Goal: Check status: Check status

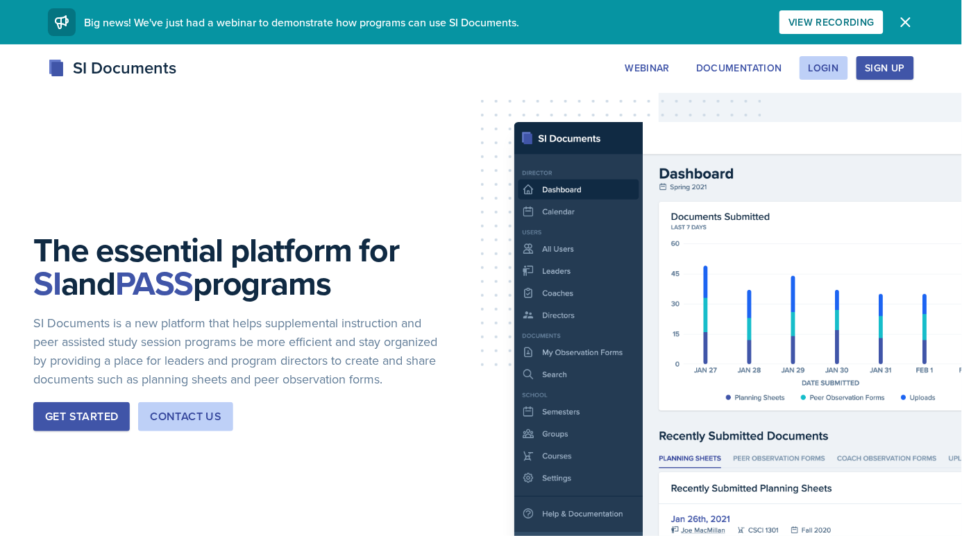
click at [799, 60] on div "Webinar Documentation Login Sign Up" at bounding box center [765, 68] width 298 height 24
click at [806, 63] on button "Login" at bounding box center [823, 68] width 49 height 24
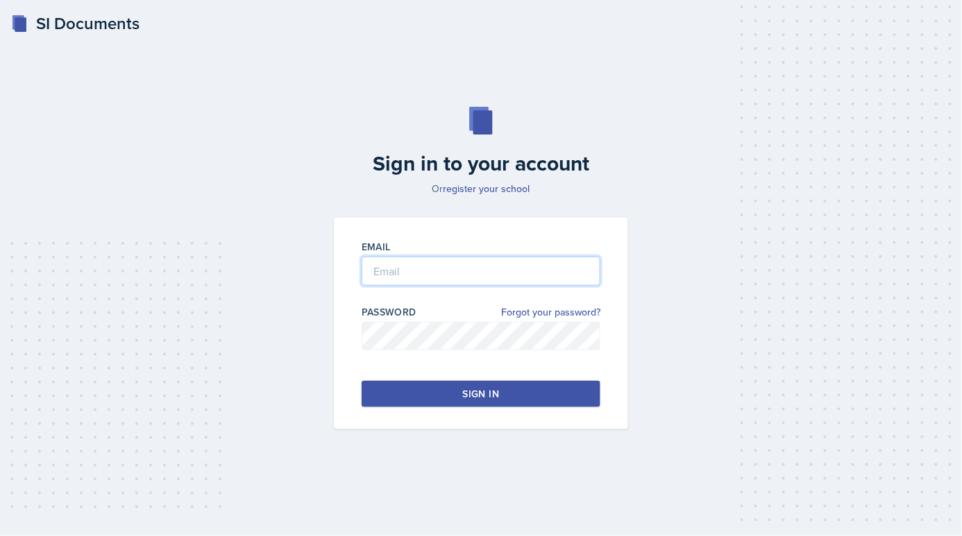
type input "[PERSON_NAME][EMAIL_ADDRESS][PERSON_NAME][DOMAIN_NAME]"
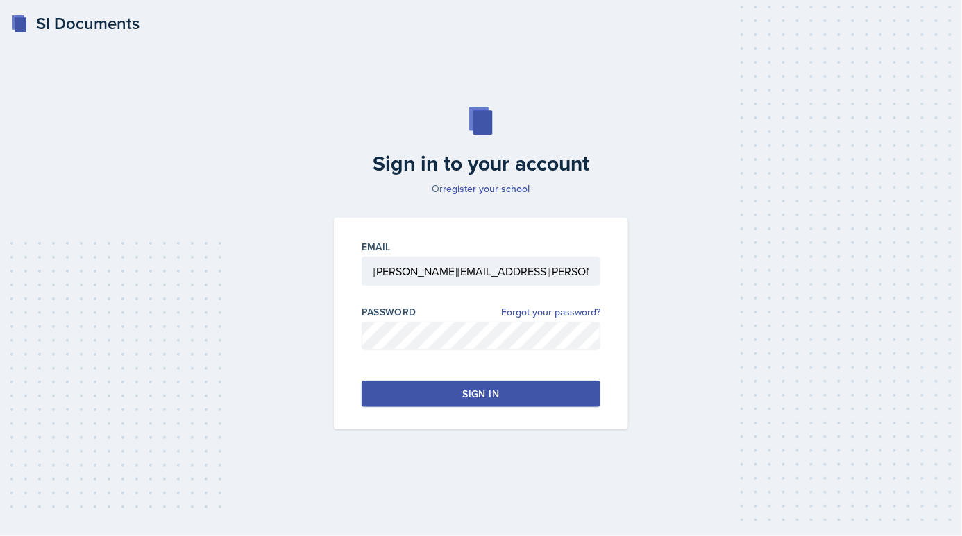
click at [440, 375] on div "Email [PERSON_NAME][EMAIL_ADDRESS][PERSON_NAME][DOMAIN_NAME] Password Forgot yo…" at bounding box center [481, 324] width 294 height 212
click at [440, 377] on div "Email [PERSON_NAME][EMAIL_ADDRESS][PERSON_NAME][DOMAIN_NAME] Password Forgot yo…" at bounding box center [481, 324] width 294 height 212
click at [456, 398] on button "Sign in" at bounding box center [480, 394] width 239 height 26
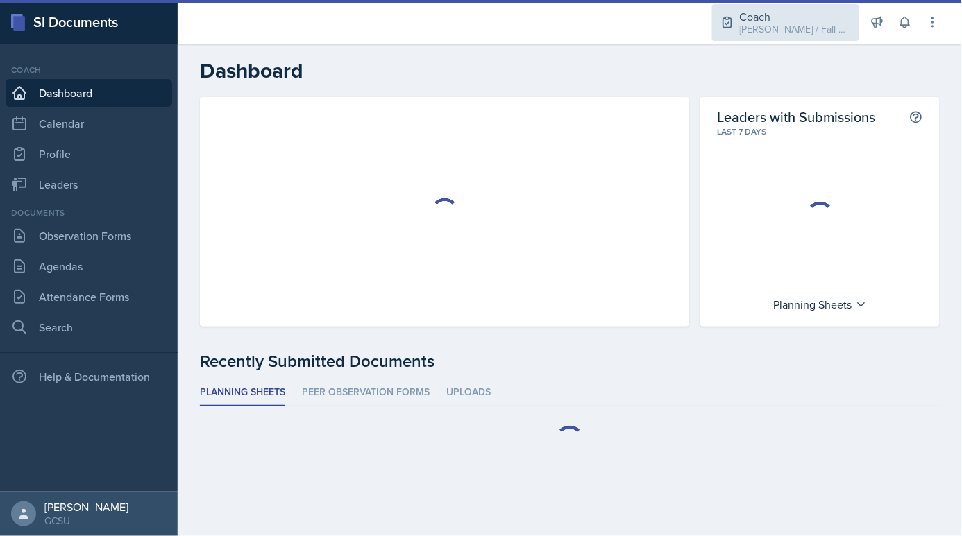
click at [799, 33] on div "[PERSON_NAME] / Fall 2025" at bounding box center [795, 29] width 111 height 15
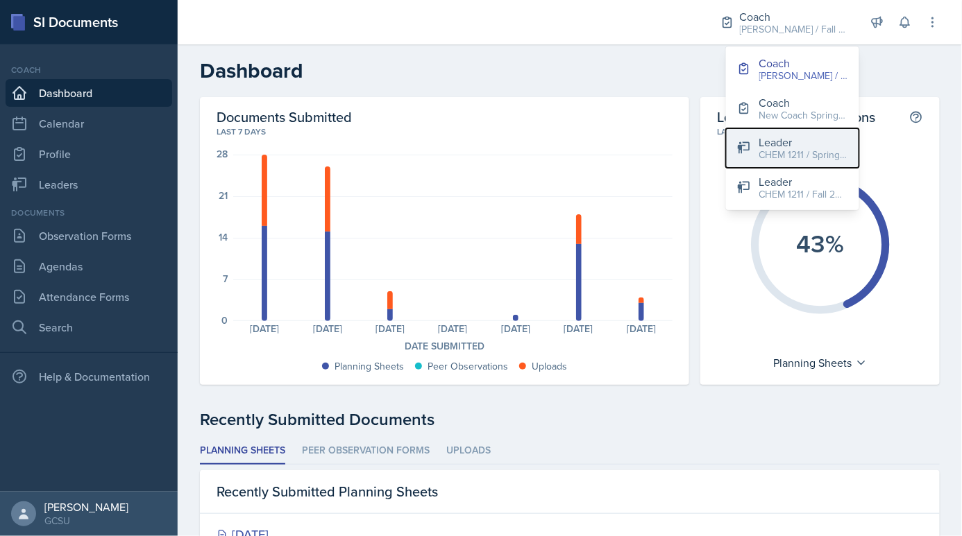
click at [791, 142] on div "Leader" at bounding box center [803, 142] width 89 height 17
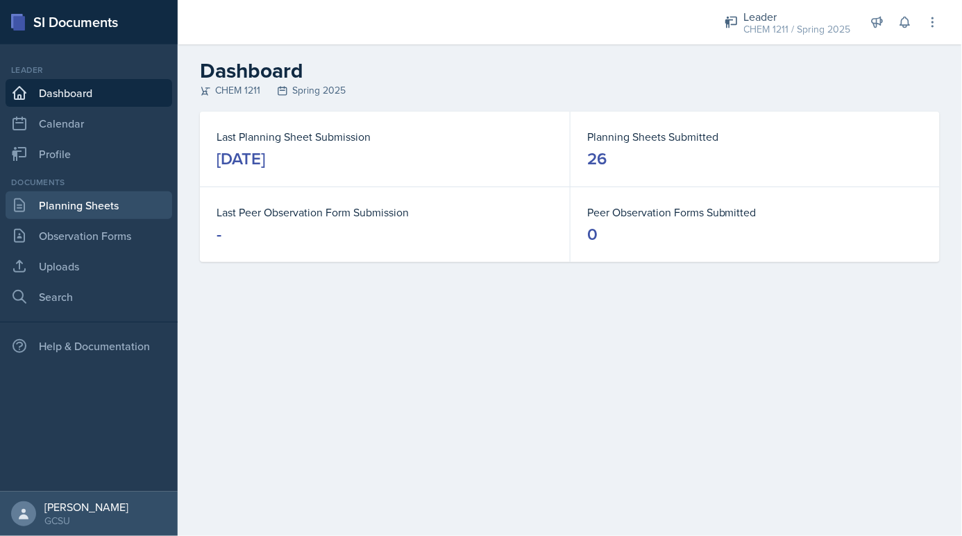
click at [101, 193] on link "Planning Sheets" at bounding box center [89, 206] width 167 height 28
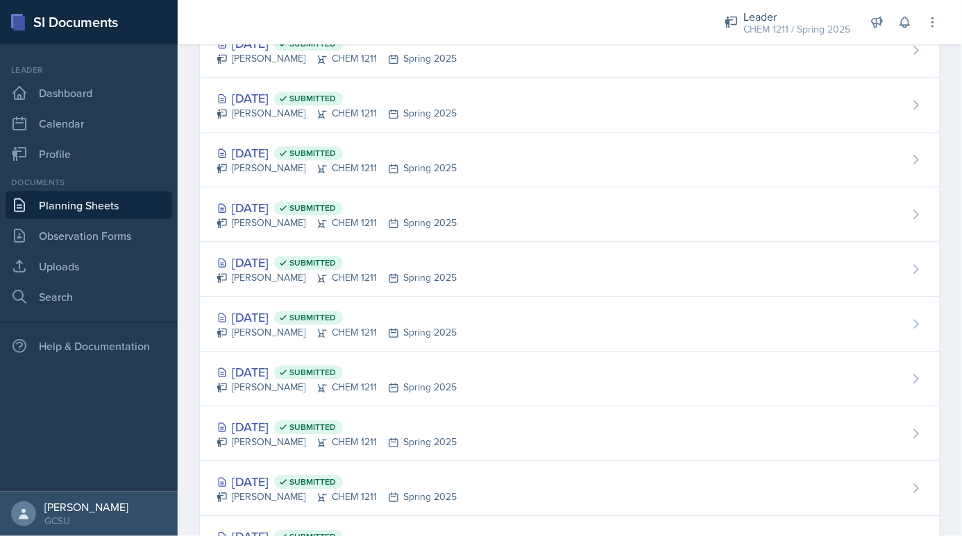
scroll to position [1053, 0]
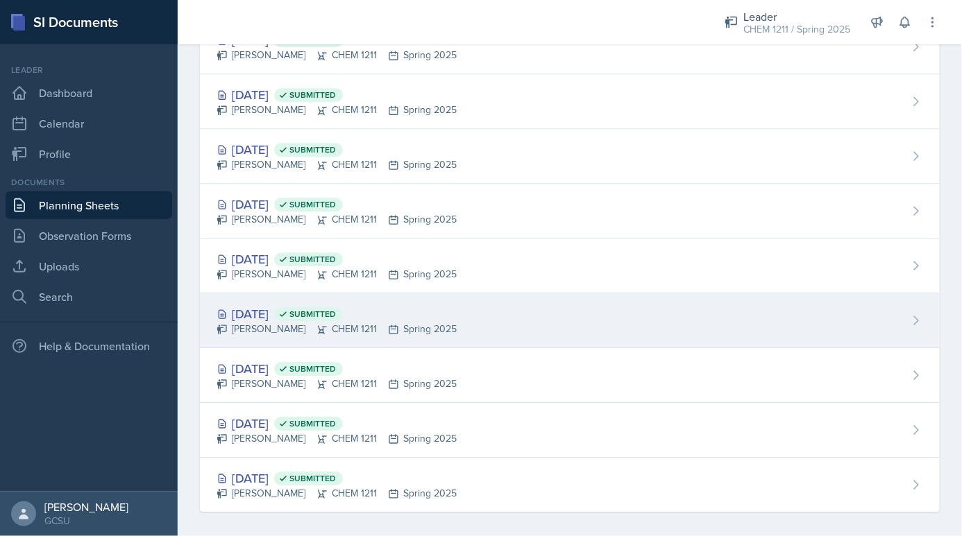
click at [425, 322] on div "[PERSON_NAME] CHEM 1211 Spring 2025" at bounding box center [336, 329] width 240 height 15
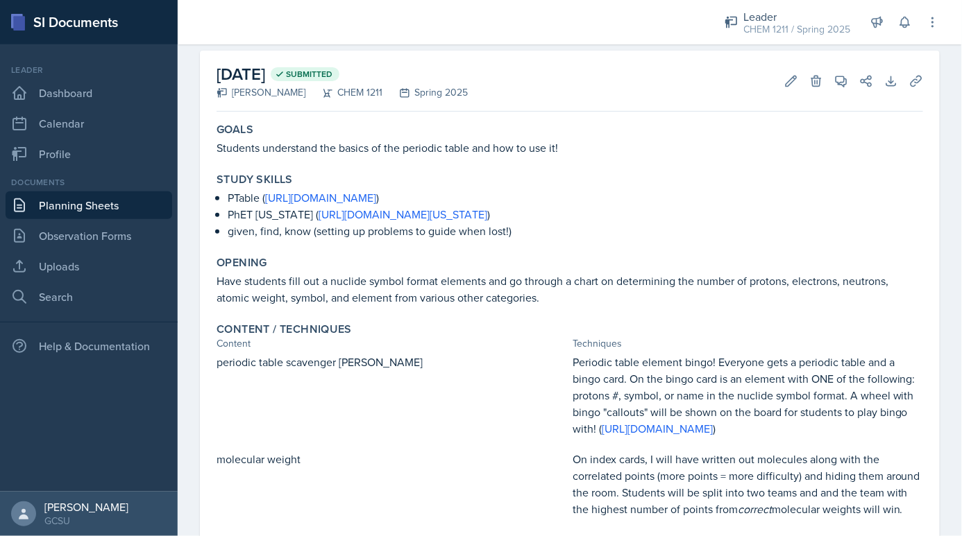
scroll to position [110, 0]
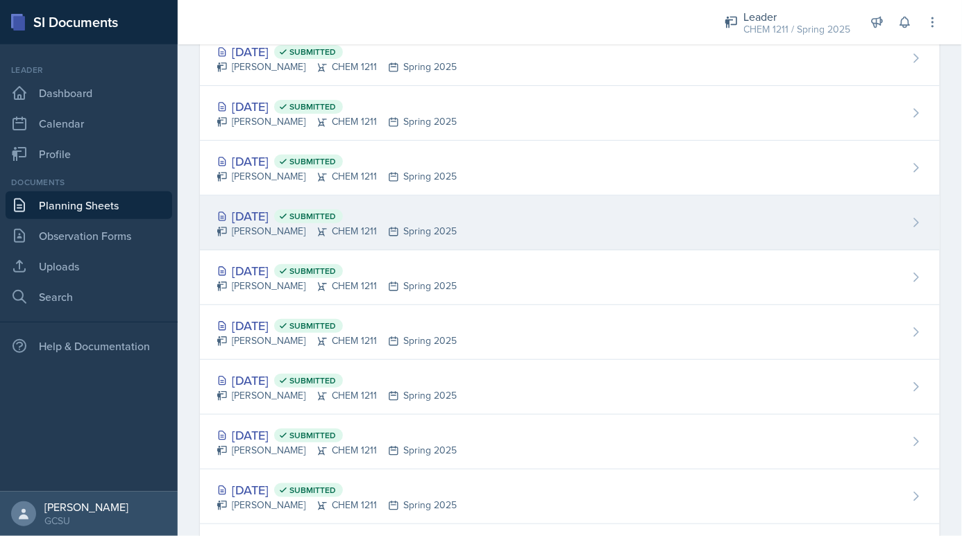
click at [329, 225] on div "[PERSON_NAME] CHEM 1211 Spring 2025" at bounding box center [336, 231] width 240 height 15
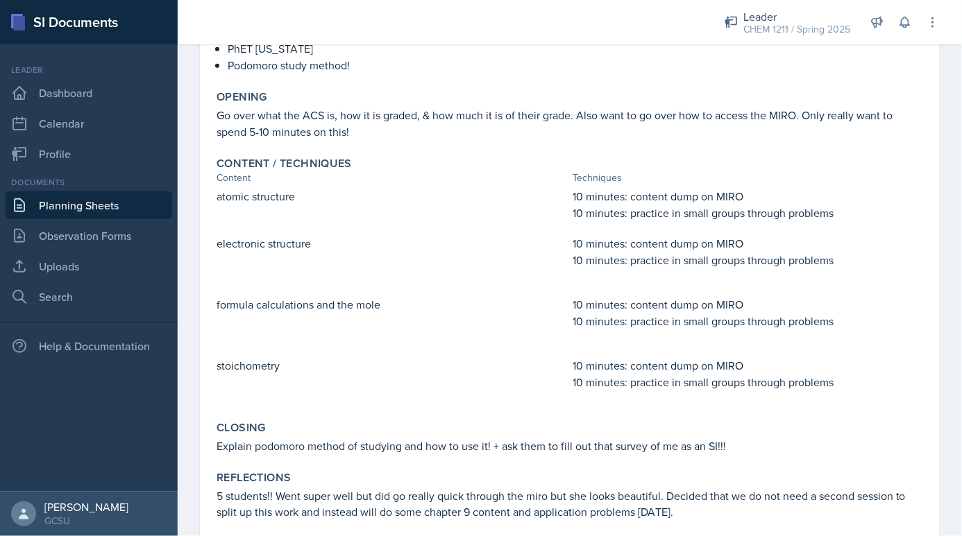
scroll to position [259, 0]
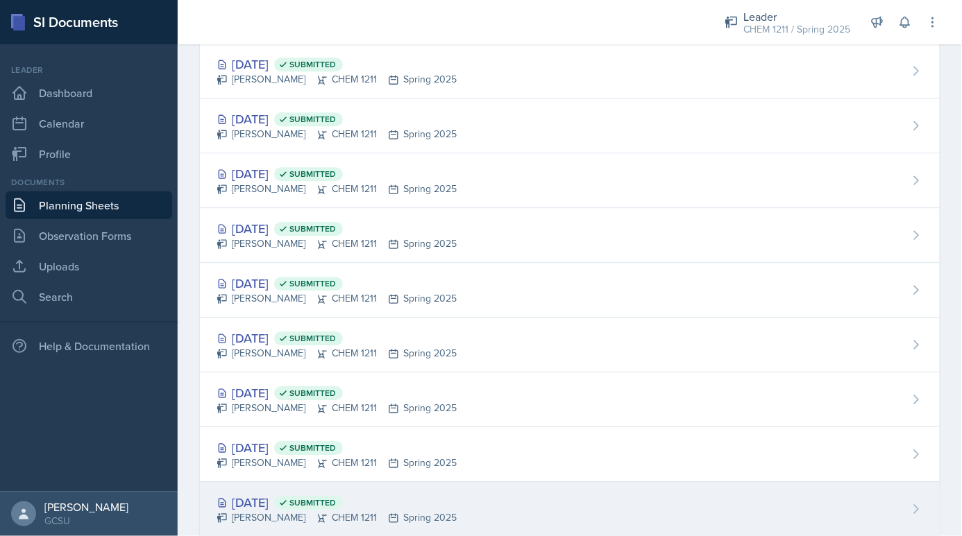
scroll to position [1053, 0]
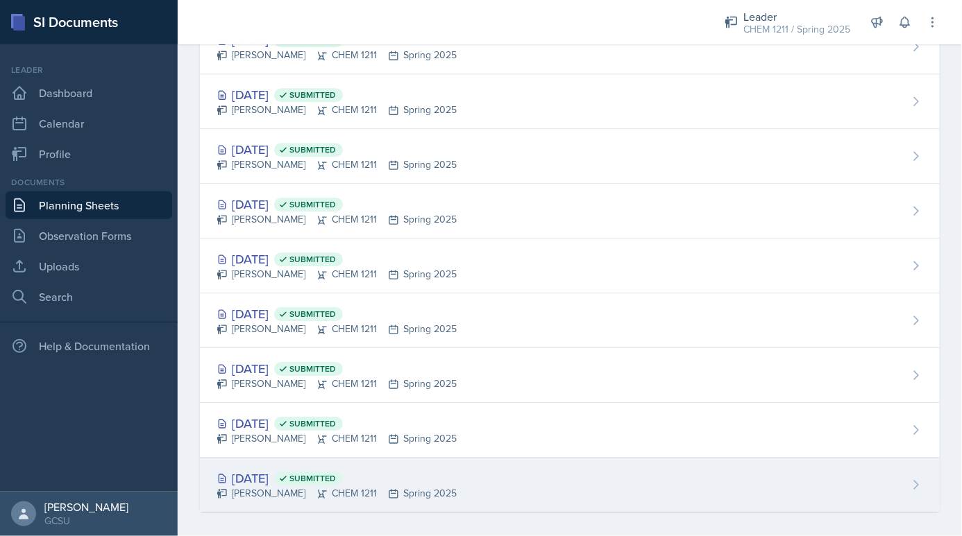
click at [287, 491] on div "[PERSON_NAME] CHEM 1211 Spring 2025" at bounding box center [336, 493] width 240 height 15
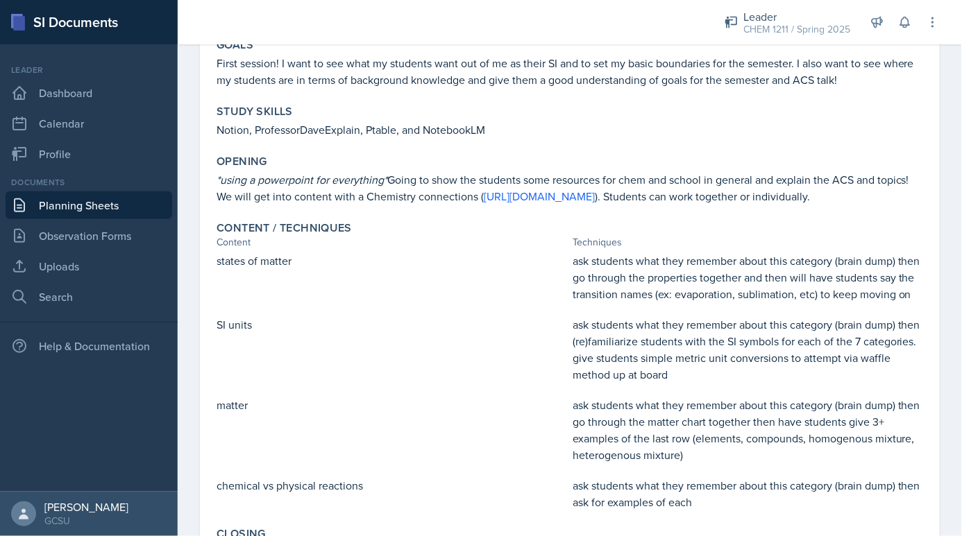
scroll to position [355, 0]
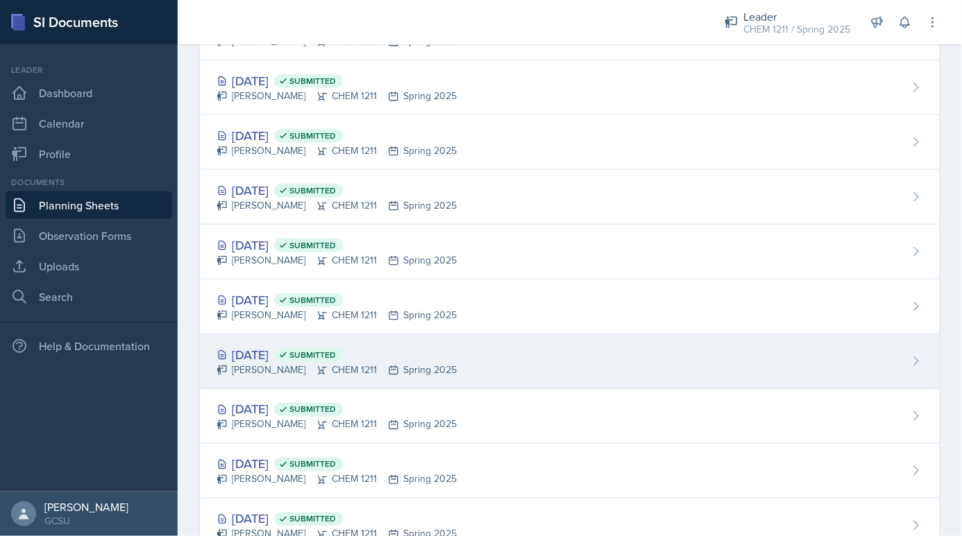
scroll to position [1053, 0]
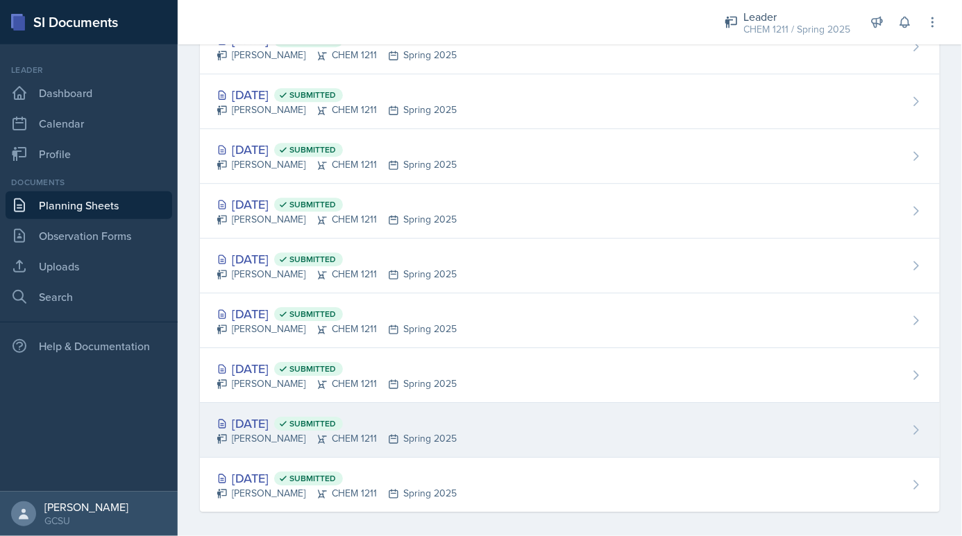
click at [298, 403] on div "[DATE] Submitted [PERSON_NAME] CHEM 1211 Spring 2025" at bounding box center [570, 430] width 740 height 55
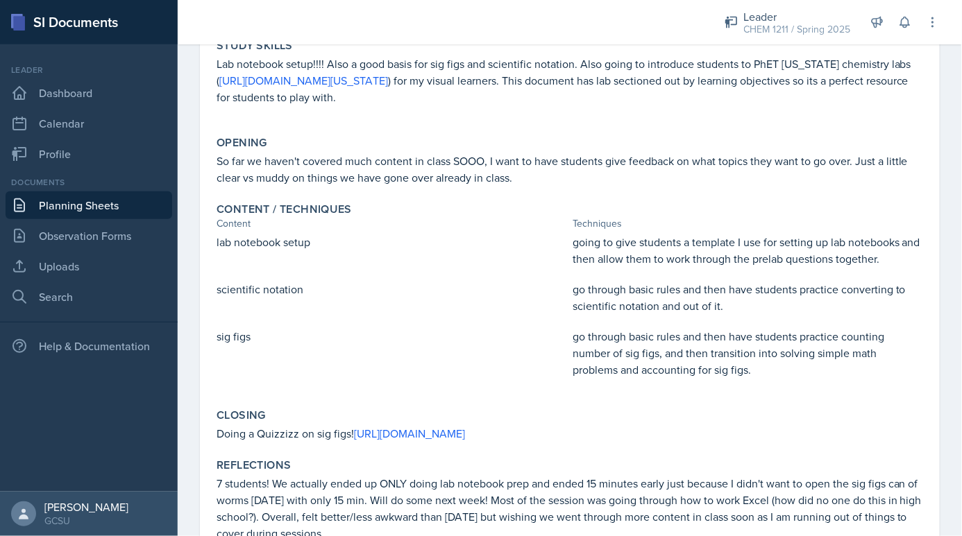
scroll to position [269, 0]
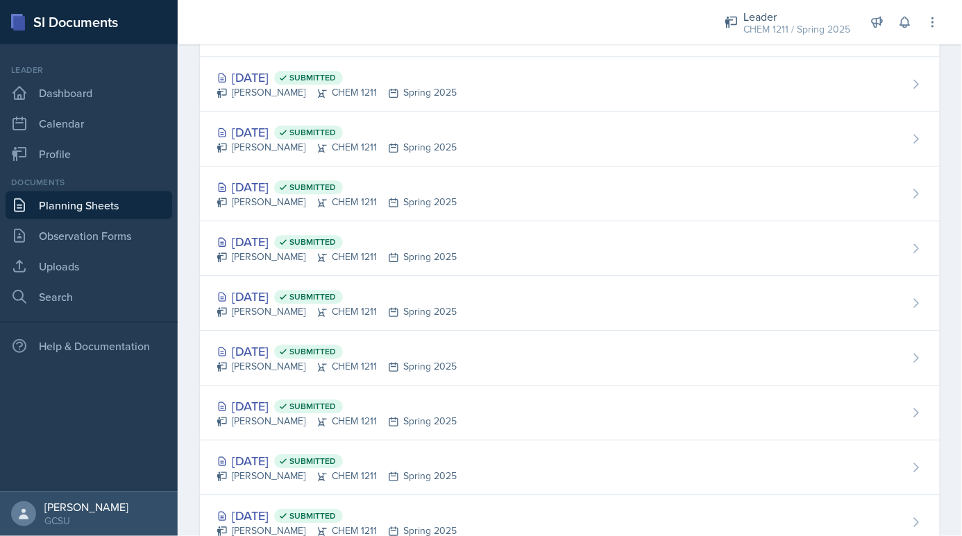
scroll to position [1053, 0]
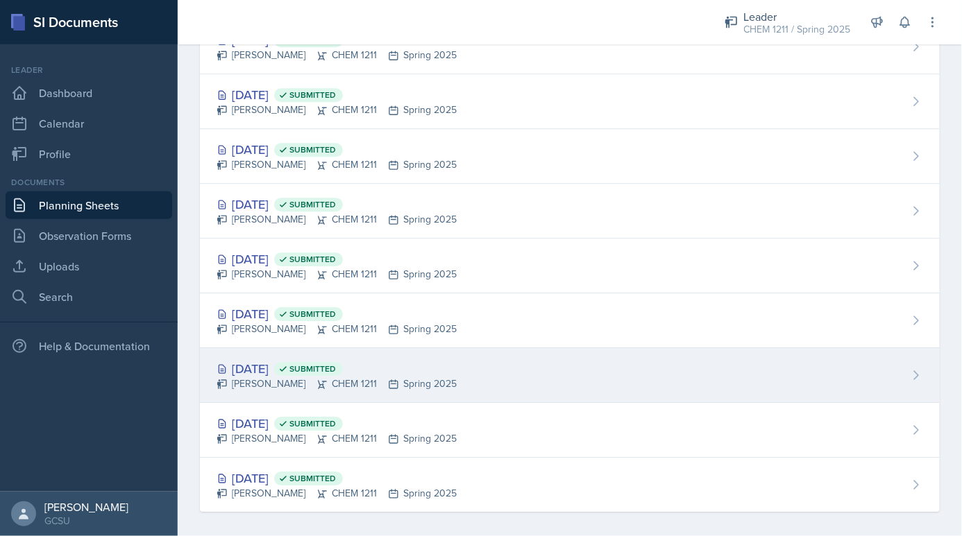
click at [263, 377] on div "[PERSON_NAME] CHEM 1211 Spring 2025" at bounding box center [336, 384] width 240 height 15
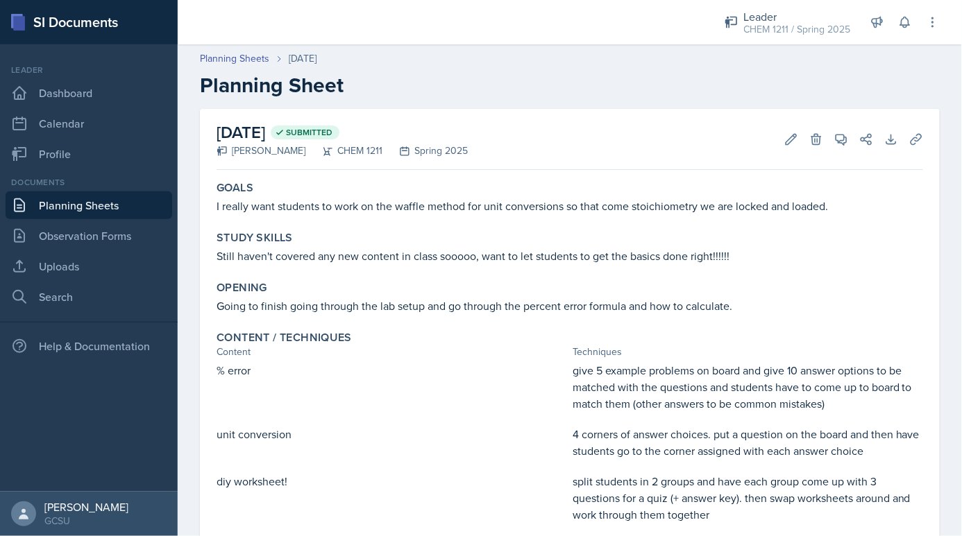
scroll to position [174, 0]
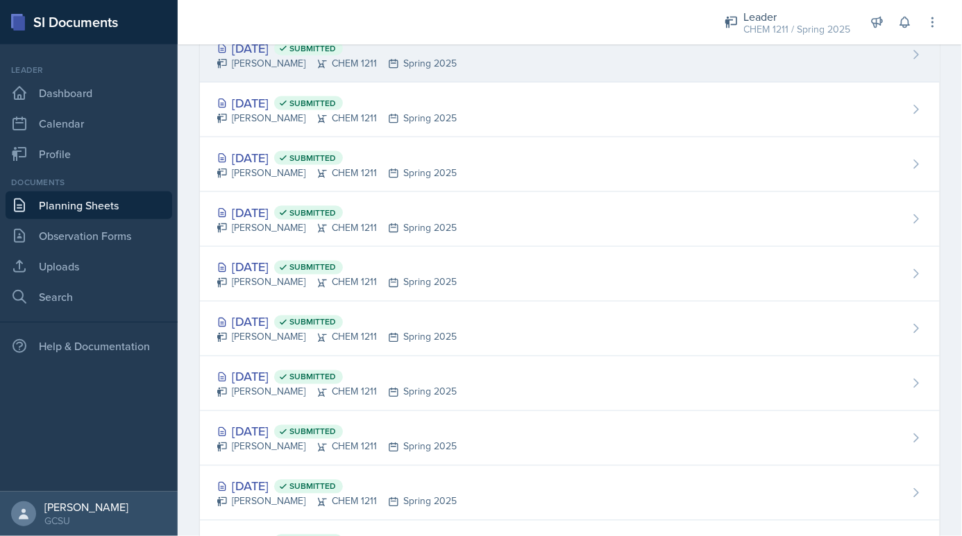
scroll to position [1053, 0]
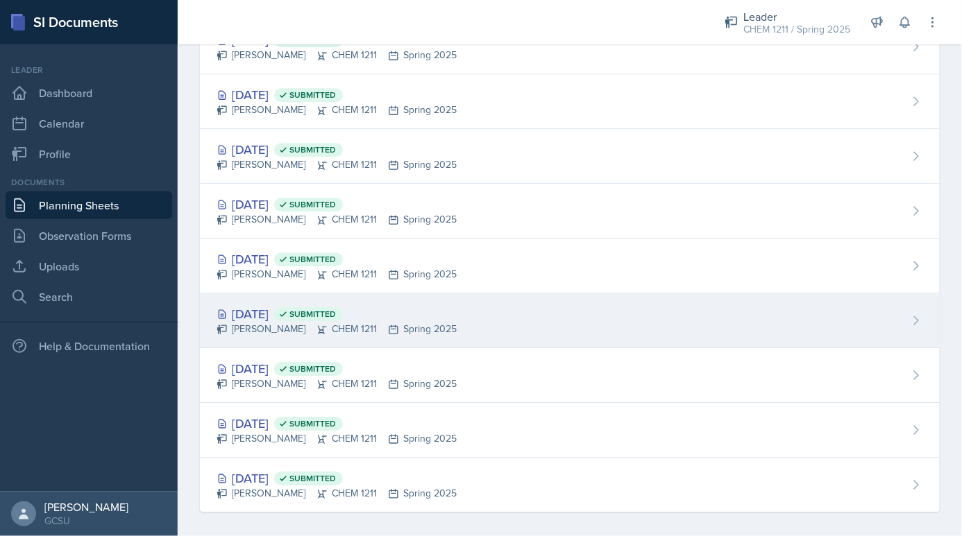
click at [313, 307] on div "[DATE] Submitted" at bounding box center [336, 314] width 240 height 19
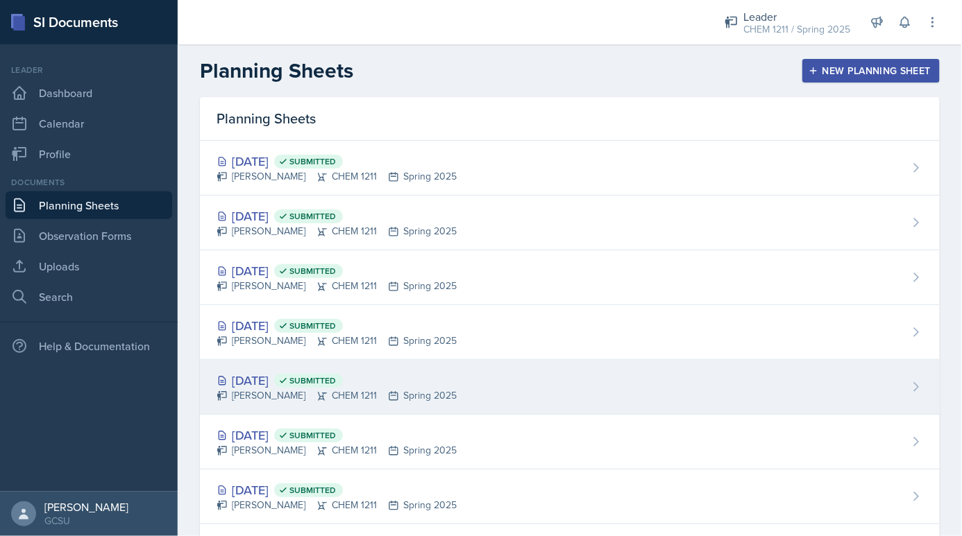
scroll to position [1053, 0]
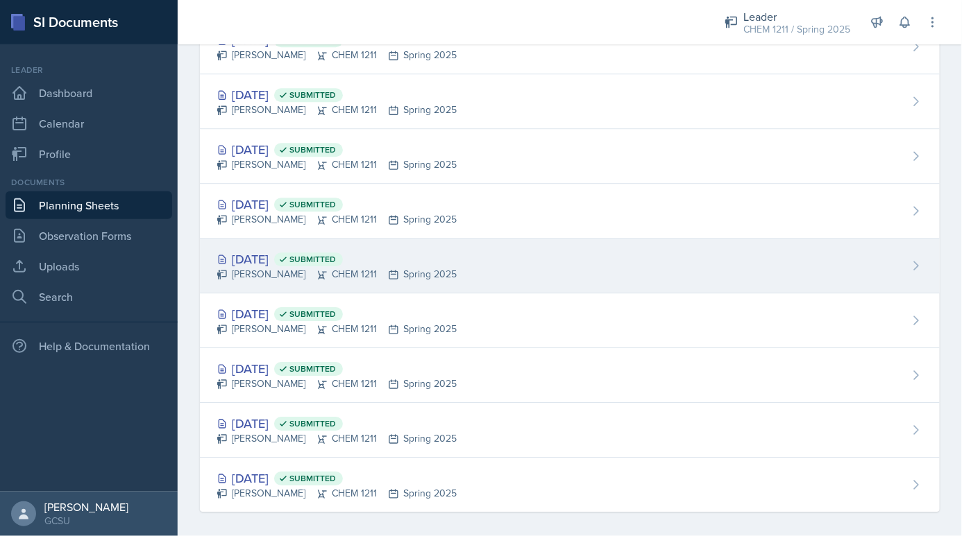
click at [271, 251] on div "[DATE] Submitted" at bounding box center [336, 259] width 240 height 19
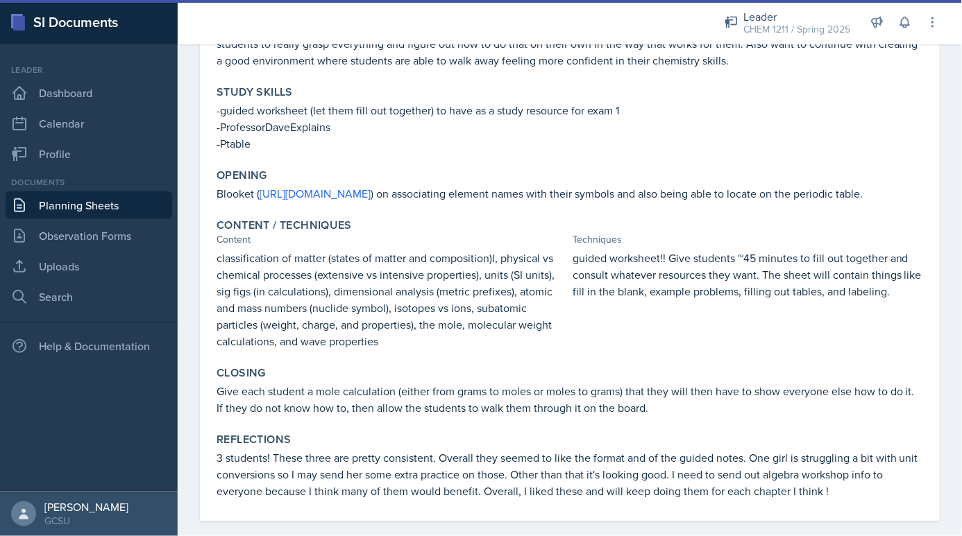
scroll to position [185, 0]
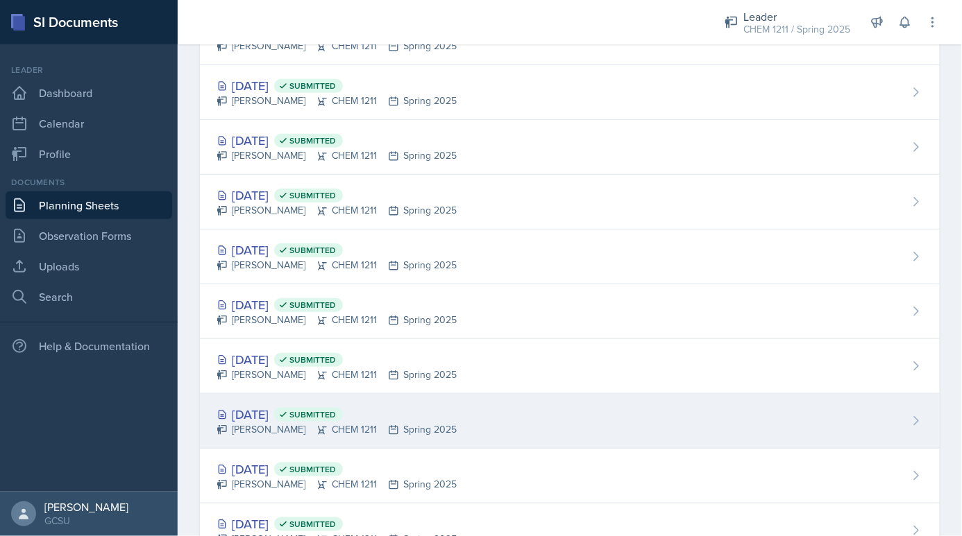
scroll to position [1053, 0]
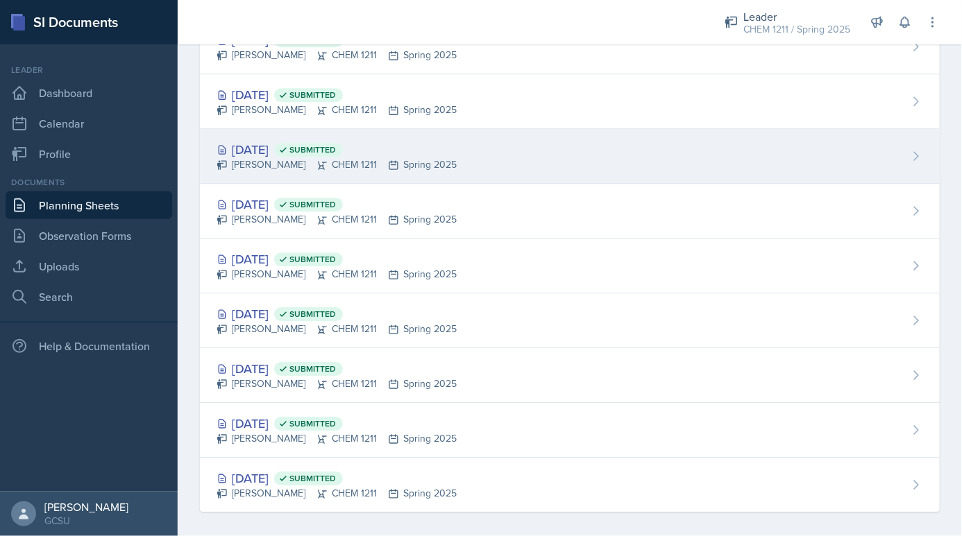
click at [280, 158] on div "[PERSON_NAME] CHEM 1211 Spring 2025" at bounding box center [336, 165] width 240 height 15
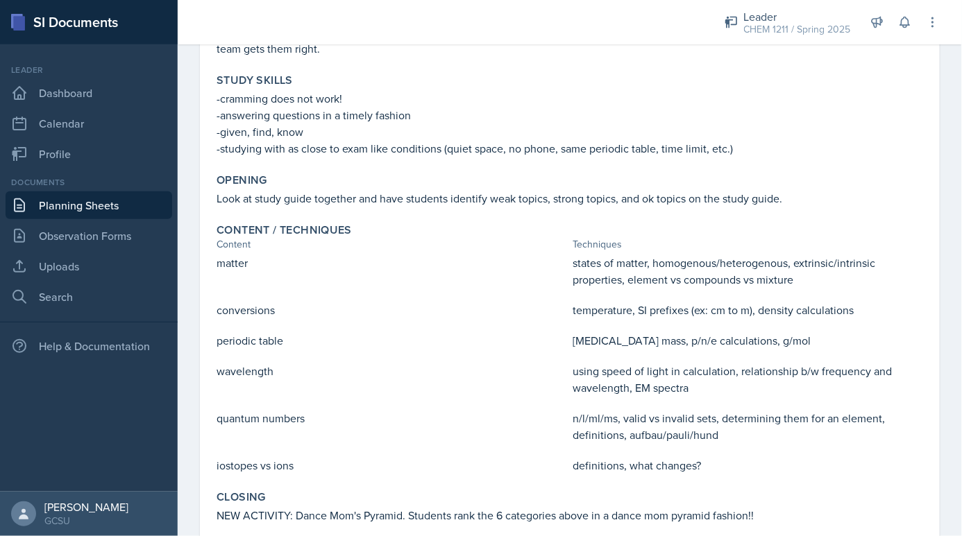
scroll to position [316, 0]
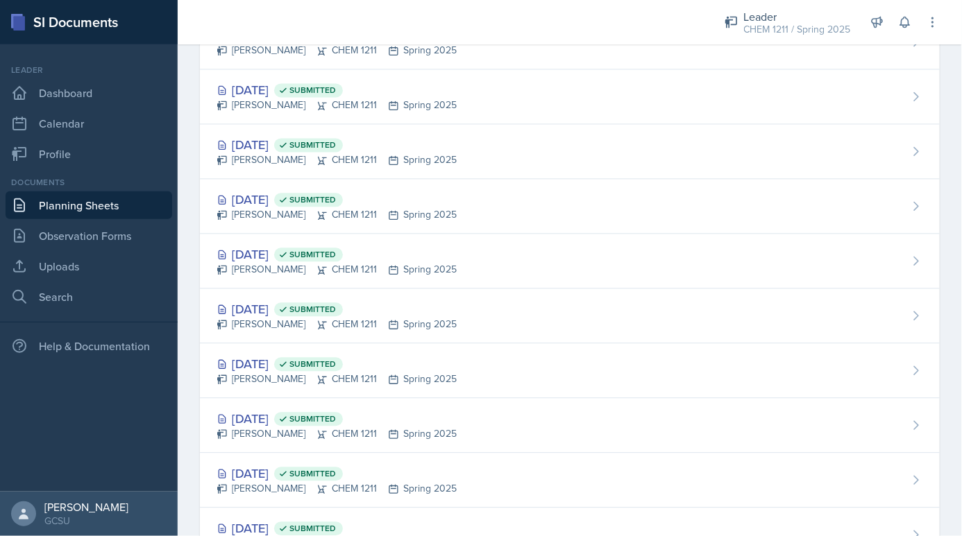
scroll to position [1053, 0]
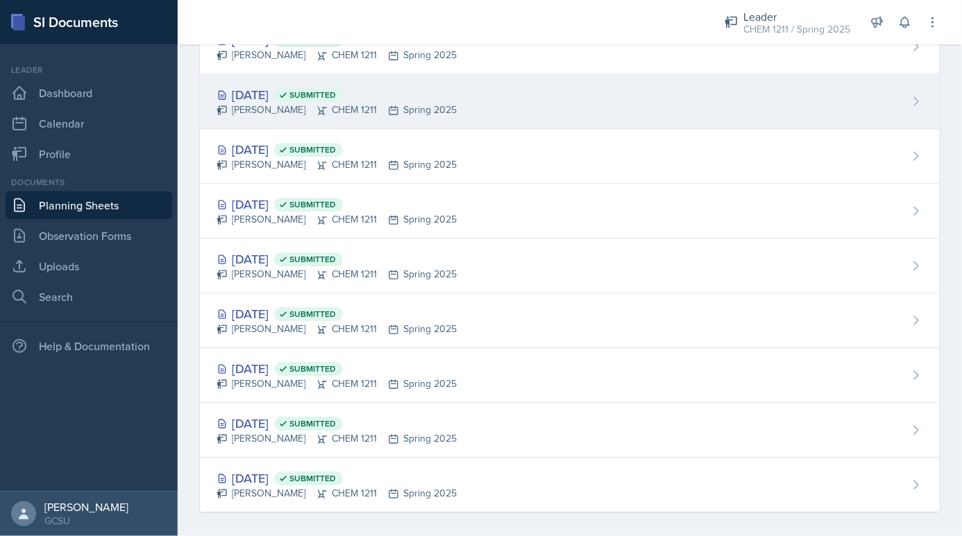
click at [286, 95] on div "[DATE] Submitted" at bounding box center [336, 94] width 240 height 19
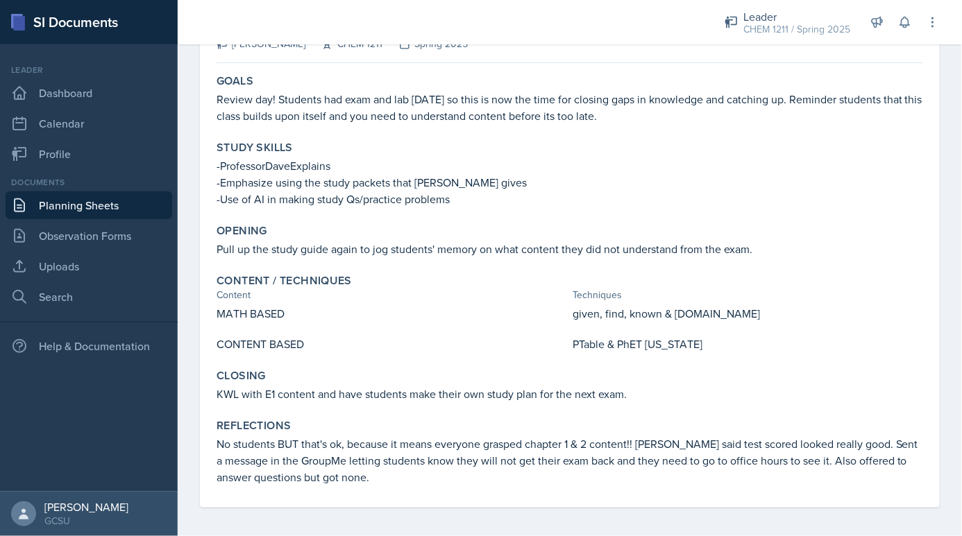
scroll to position [111, 0]
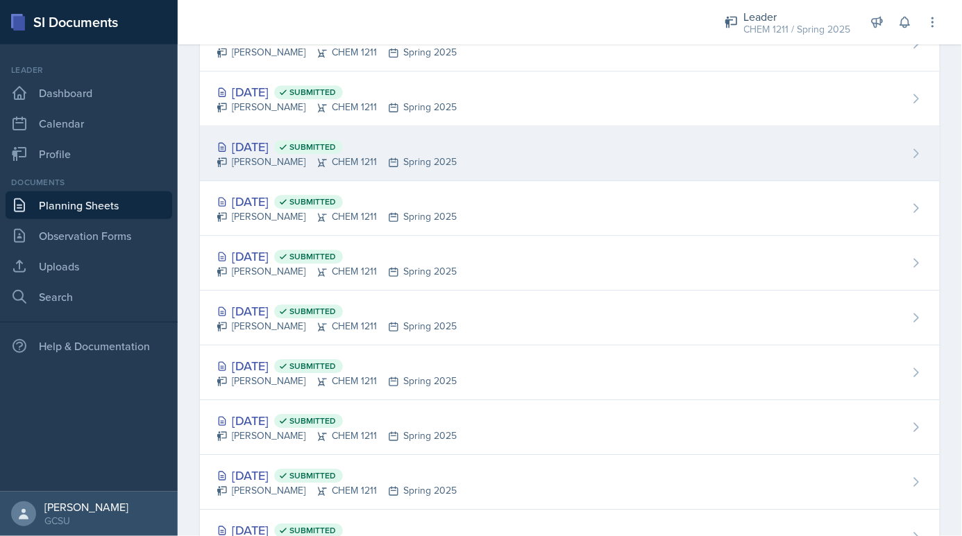
scroll to position [989, 0]
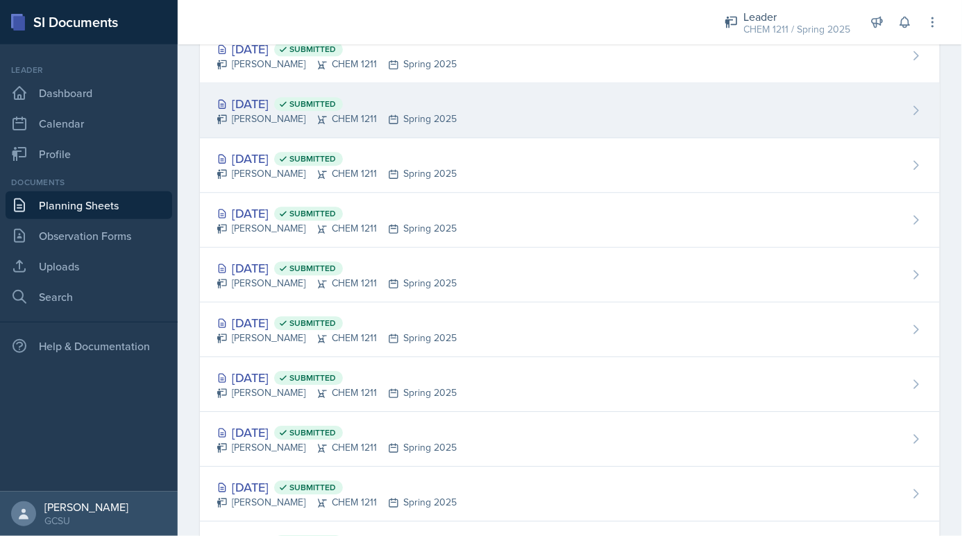
click at [284, 96] on div "[DATE] Submitted" at bounding box center [336, 103] width 240 height 19
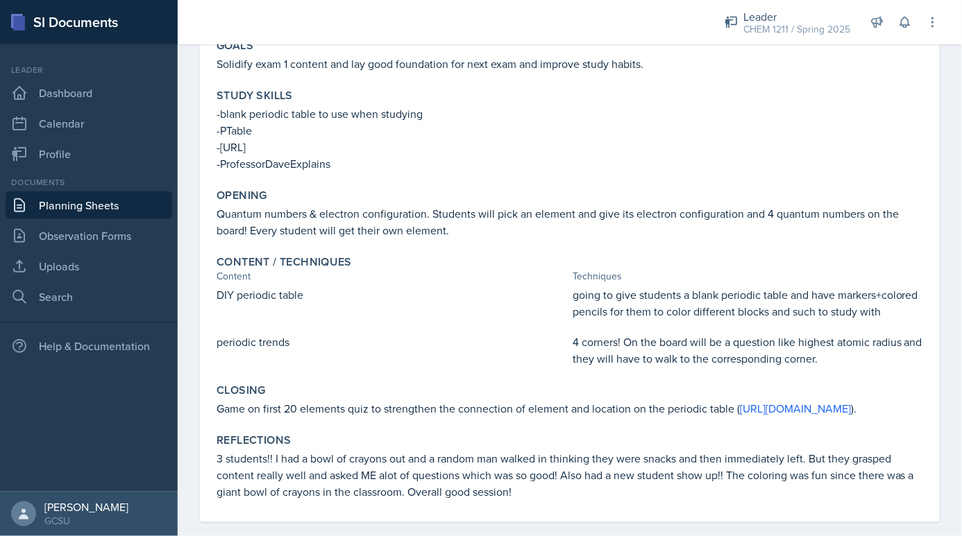
scroll to position [146, 0]
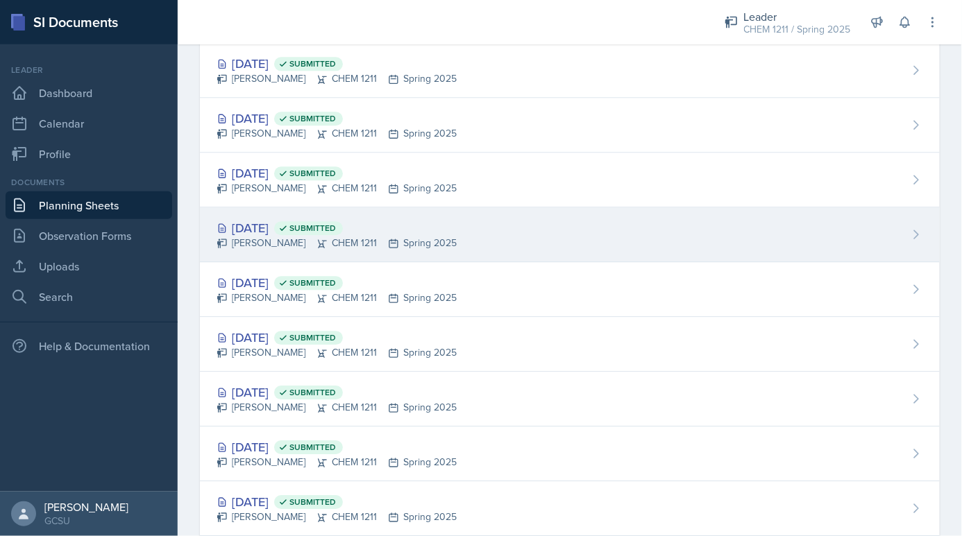
scroll to position [960, 0]
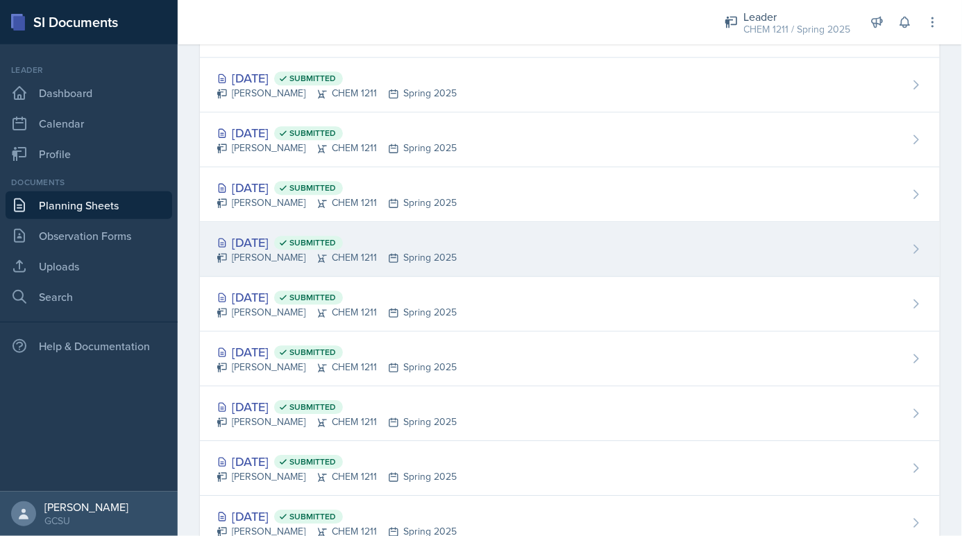
click at [275, 141] on div "[PERSON_NAME] CHEM 1211 Spring 2025" at bounding box center [336, 148] width 240 height 15
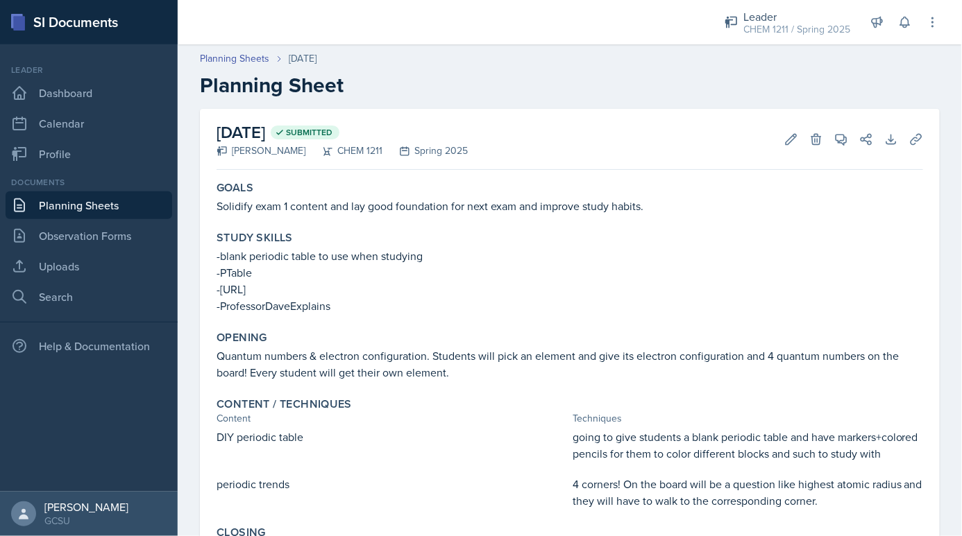
scroll to position [178, 0]
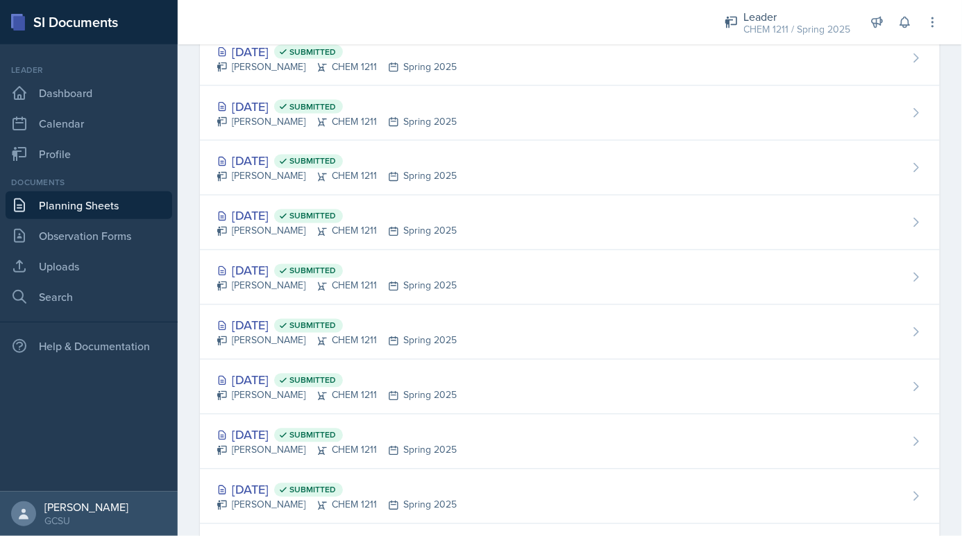
scroll to position [1053, 0]
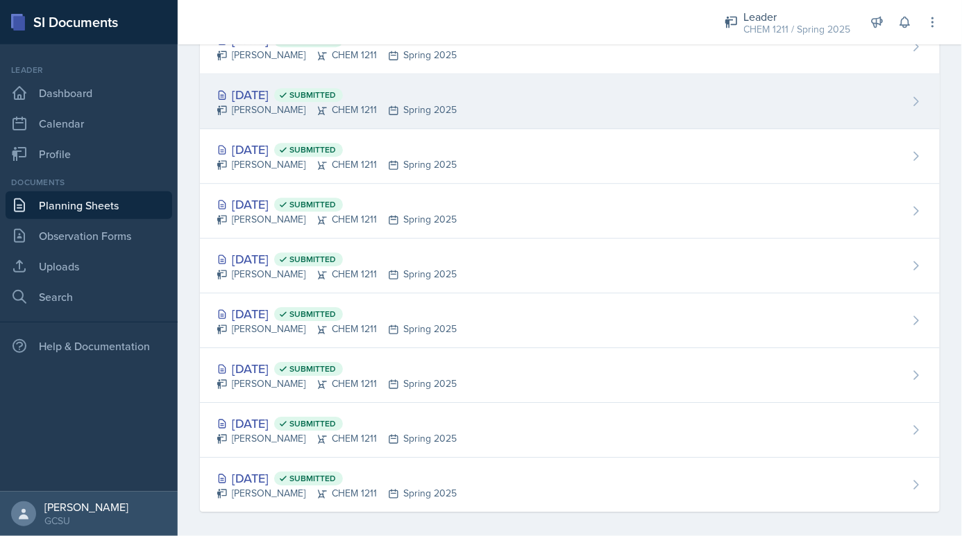
click at [294, 86] on div "[DATE] Submitted" at bounding box center [336, 94] width 240 height 19
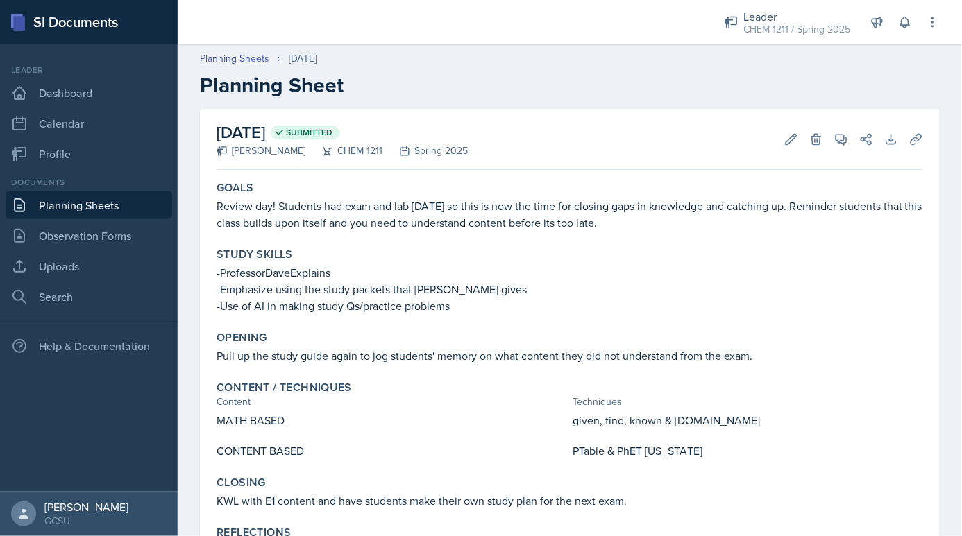
scroll to position [111, 0]
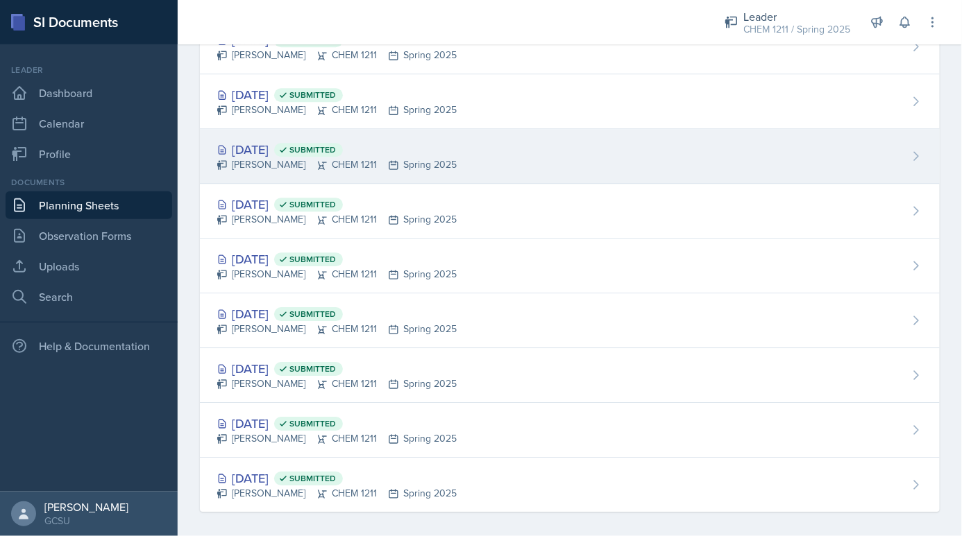
scroll to position [984, 0]
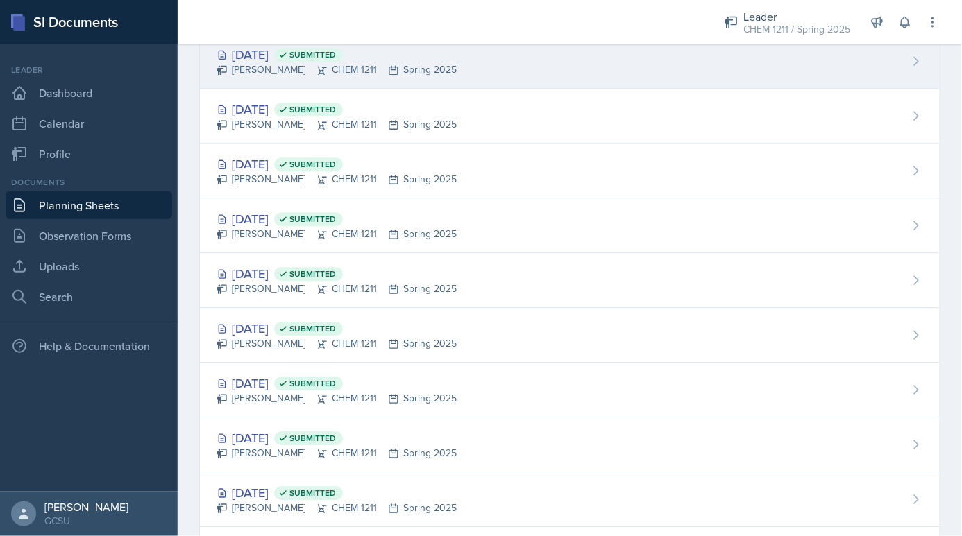
click at [274, 62] on div "[PERSON_NAME] CHEM 1211 Spring 2025" at bounding box center [336, 69] width 240 height 15
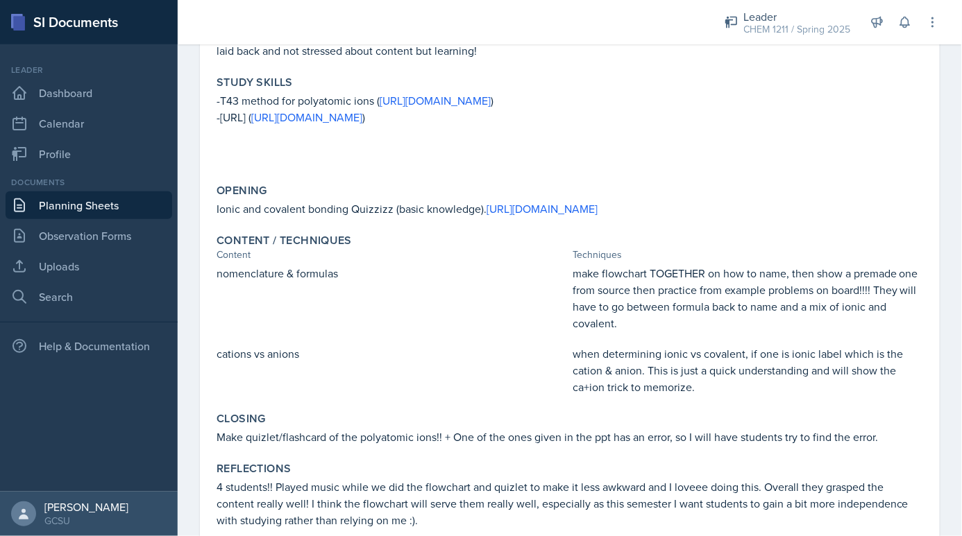
scroll to position [219, 0]
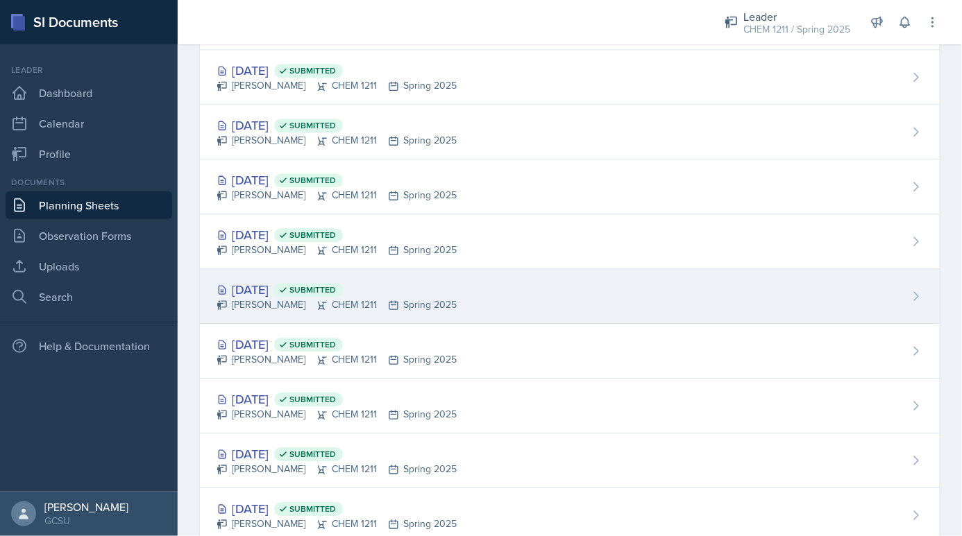
scroll to position [948, 0]
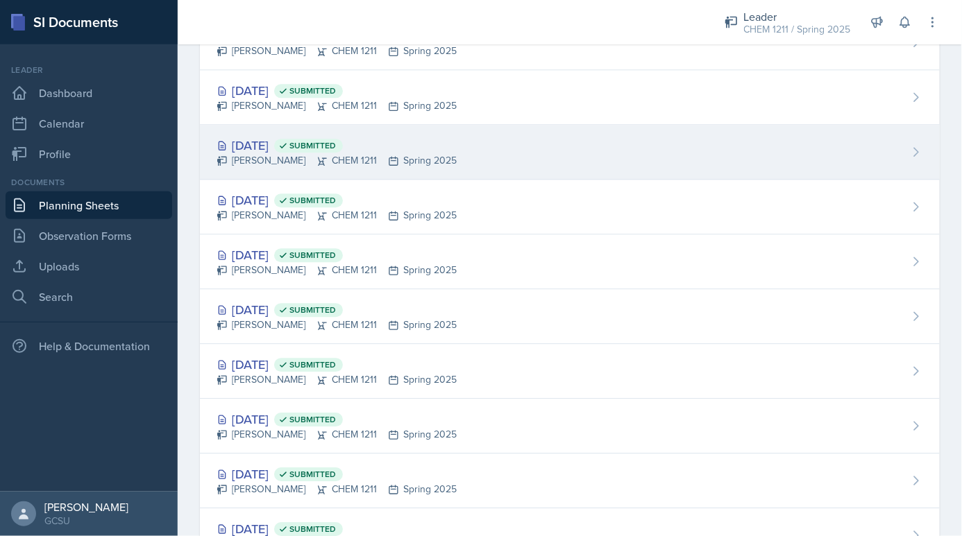
click at [280, 142] on div "[DATE] Submitted" at bounding box center [336, 145] width 240 height 19
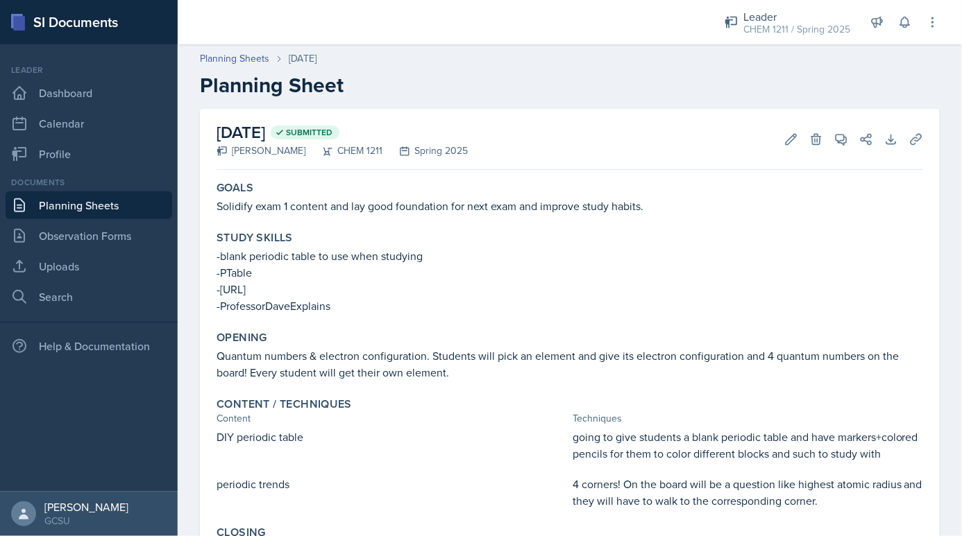
scroll to position [178, 0]
